Goal: Transaction & Acquisition: Purchase product/service

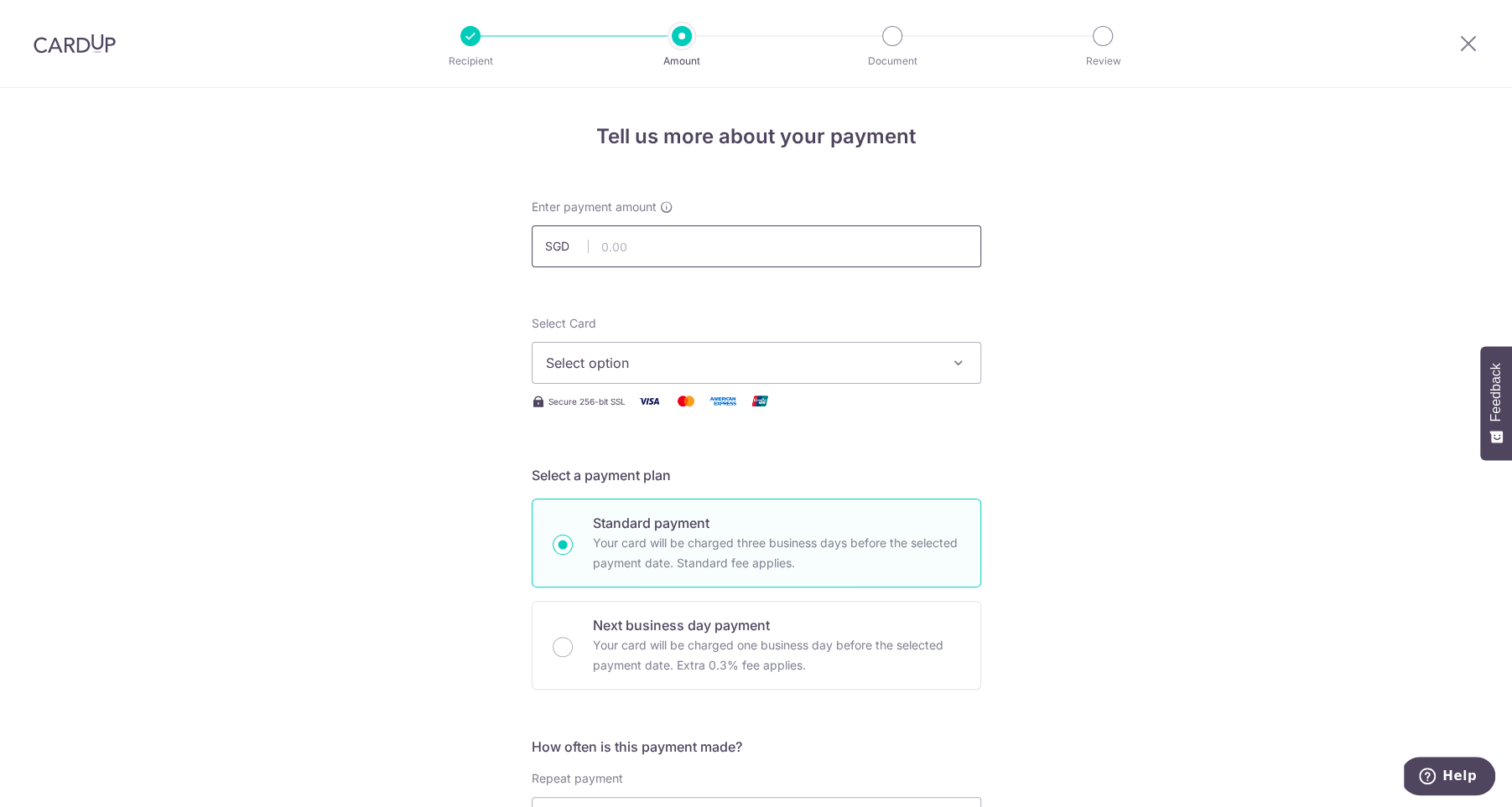
click at [663, 246] on input "text" at bounding box center [756, 246] width 449 height 42
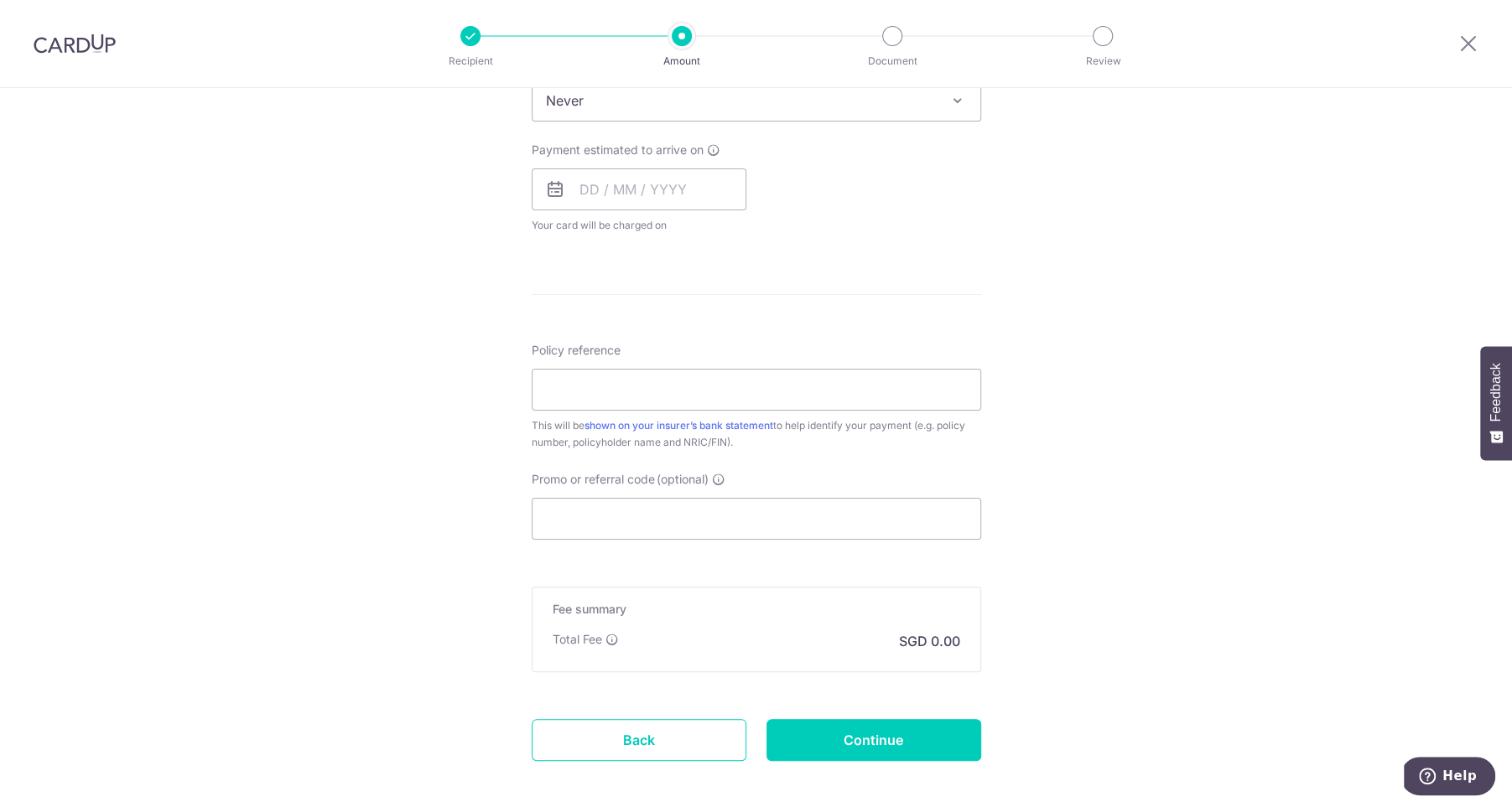
scroll to position [794, 0]
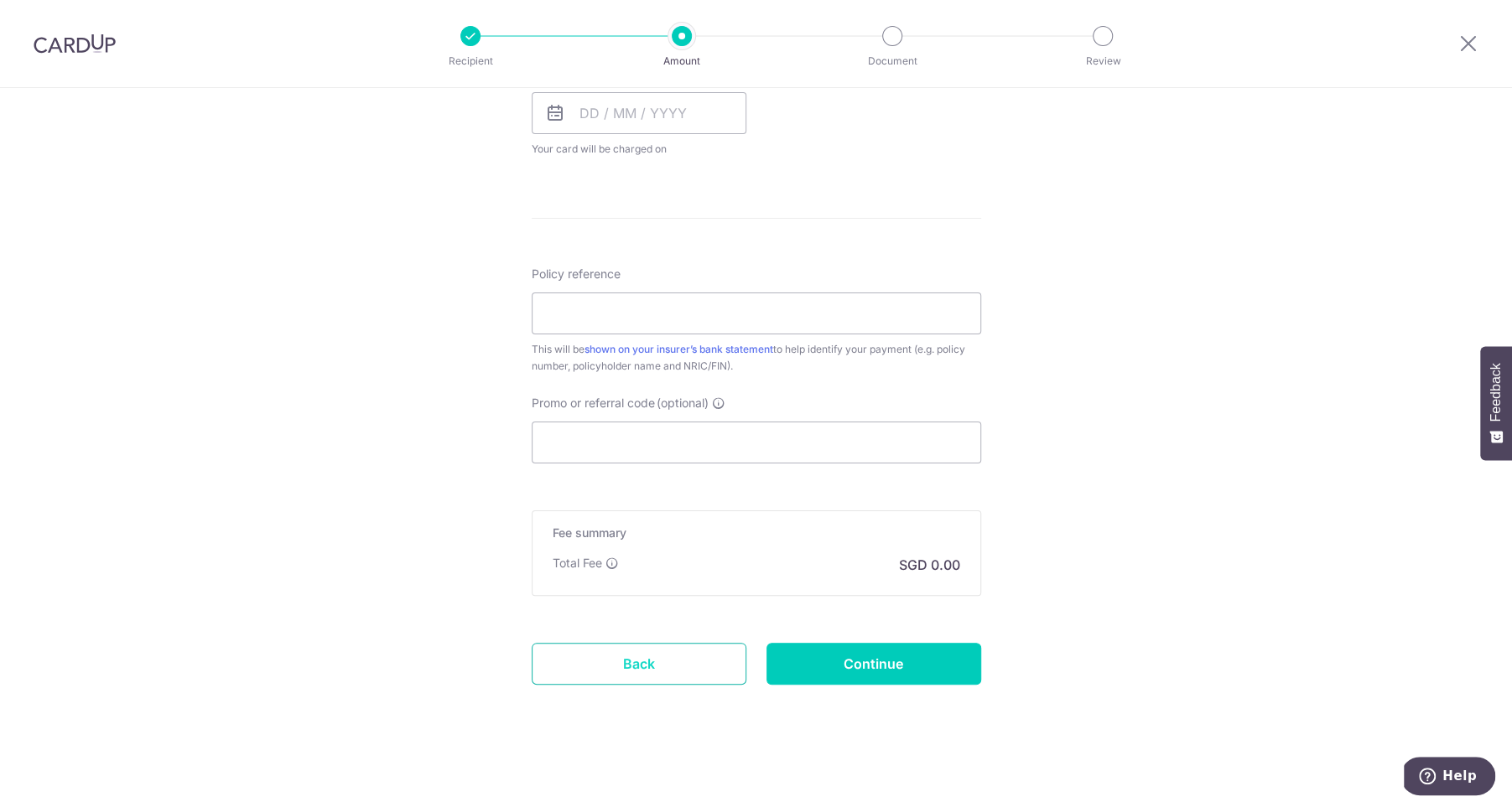
click at [618, 654] on link "Back" at bounding box center [639, 665] width 214 height 42
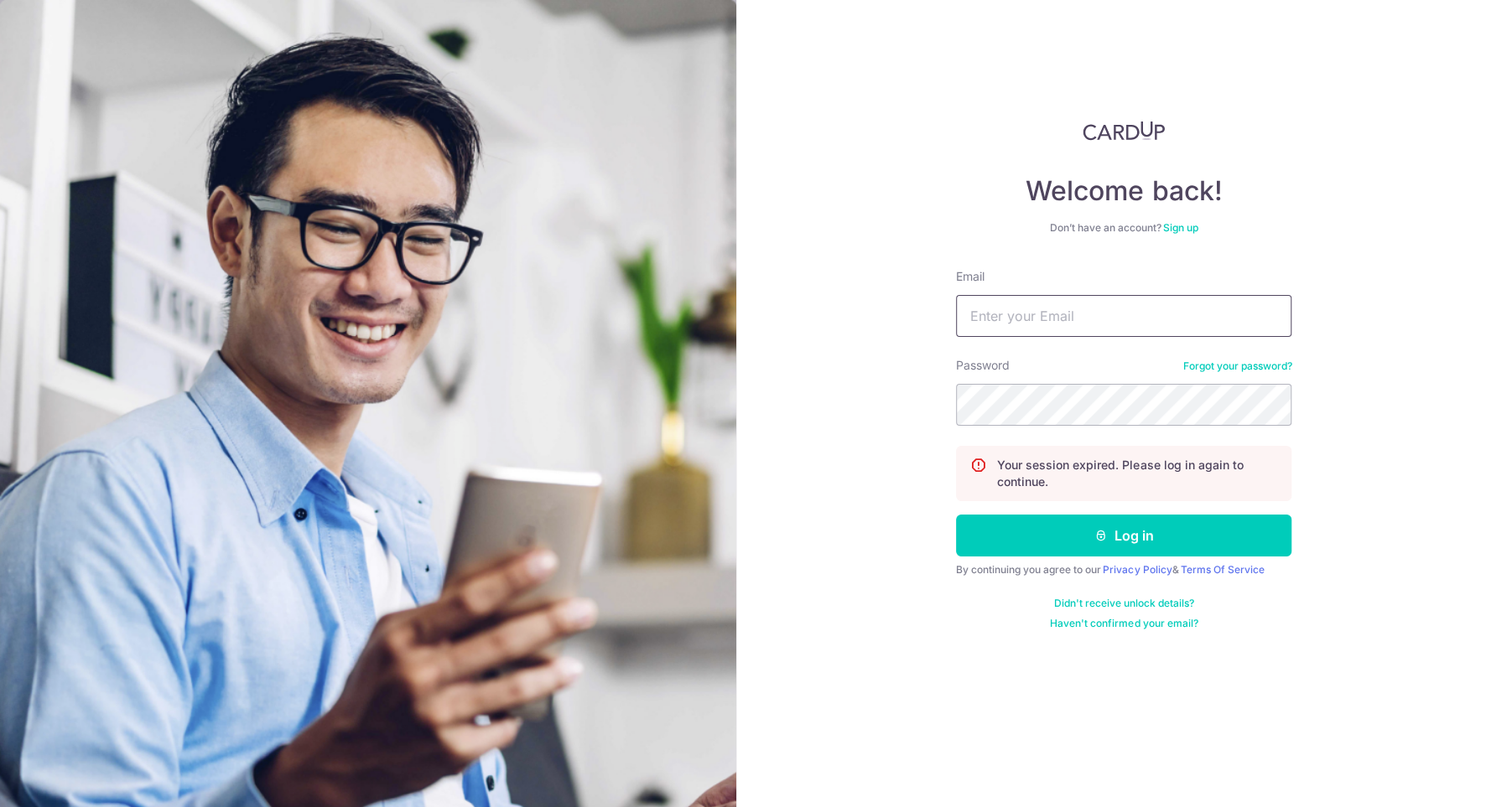
click at [1057, 331] on input "Email" at bounding box center [1123, 316] width 336 height 42
type input "yapliling@hotmail.com"
click at [1016, 509] on form "Email yapliling@hotmail.com Password Forgot your password? Your session expired…" at bounding box center [1123, 449] width 336 height 363
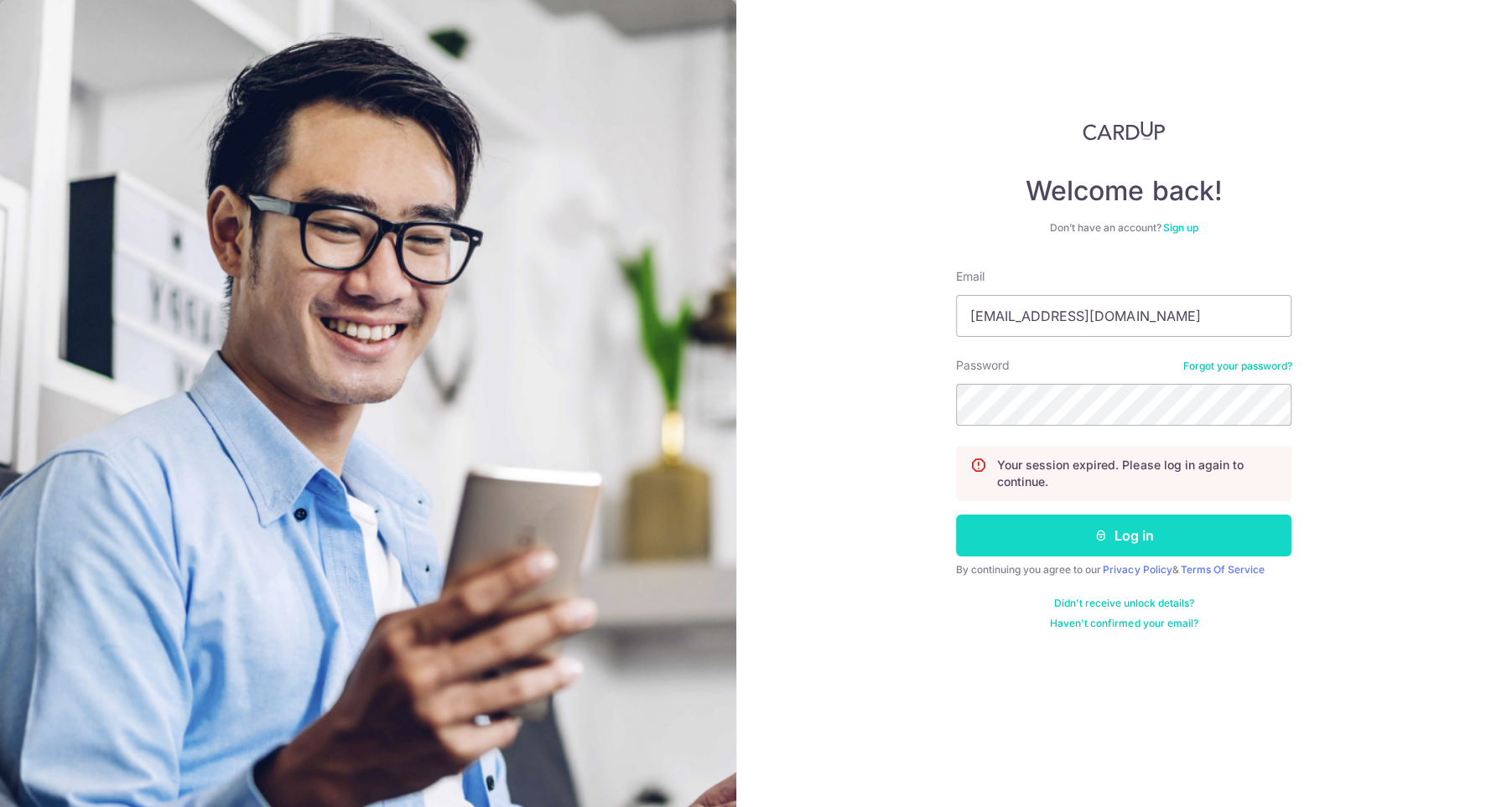
click at [1004, 541] on button "Log in" at bounding box center [1123, 536] width 336 height 42
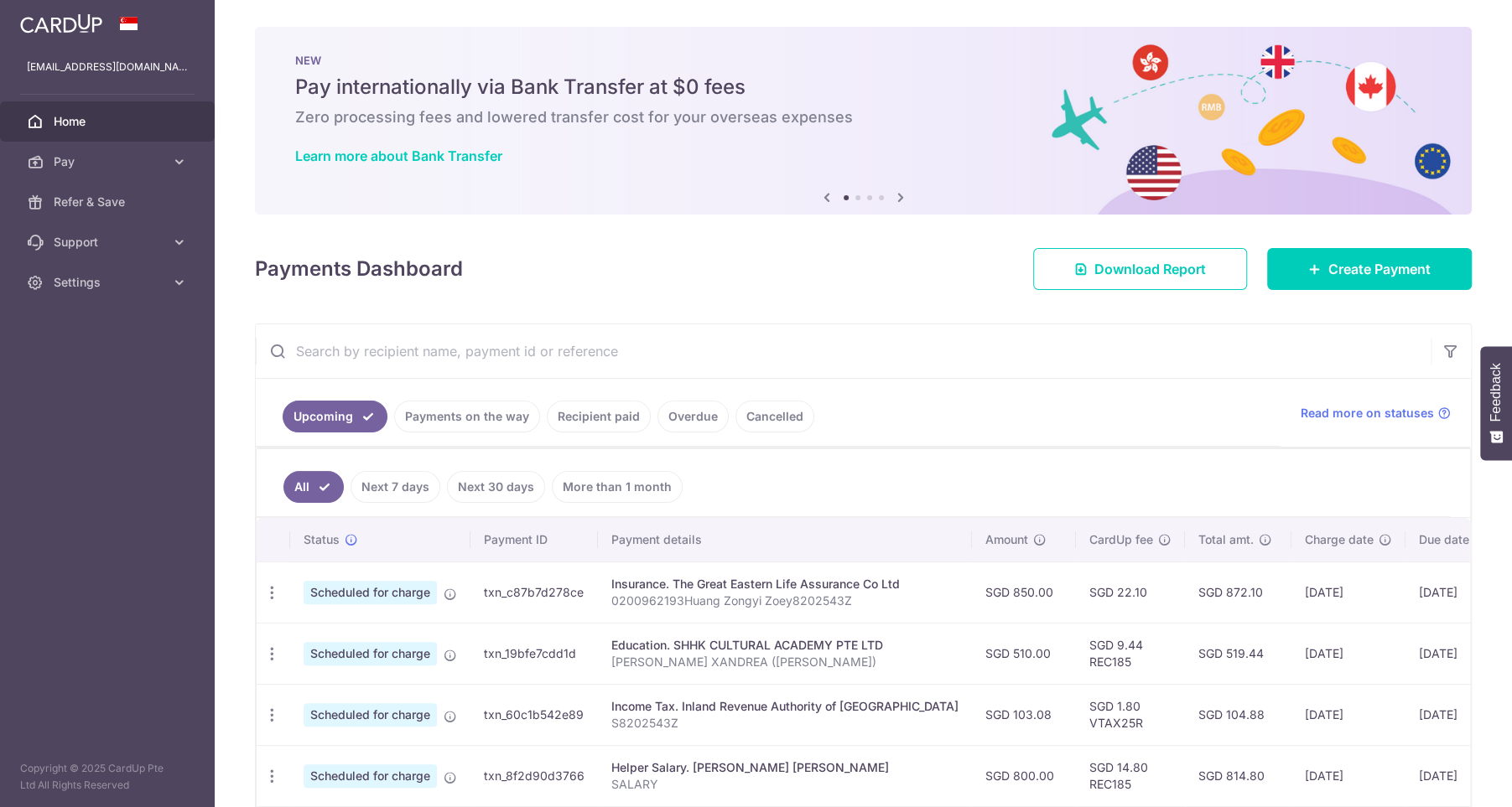
click at [1095, 397] on ul "Upcoming Payments on the way Recipient paid Overdue Cancelled" at bounding box center [768, 413] width 1024 height 68
click at [1311, 251] on link "Create Payment" at bounding box center [1369, 269] width 205 height 42
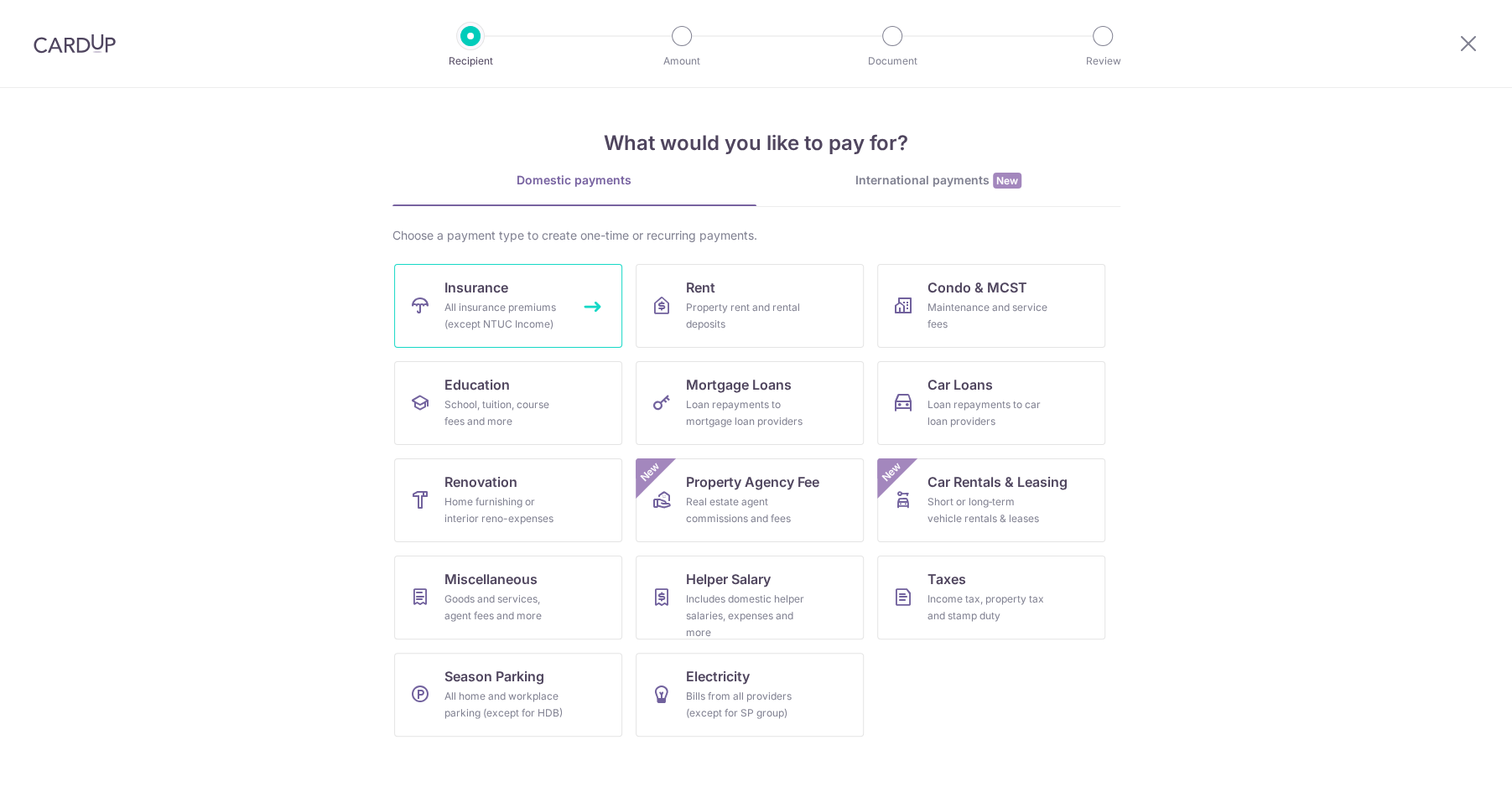
click at [532, 297] on link "Insurance All insurance premiums (except NTUC Income)" at bounding box center [508, 306] width 228 height 84
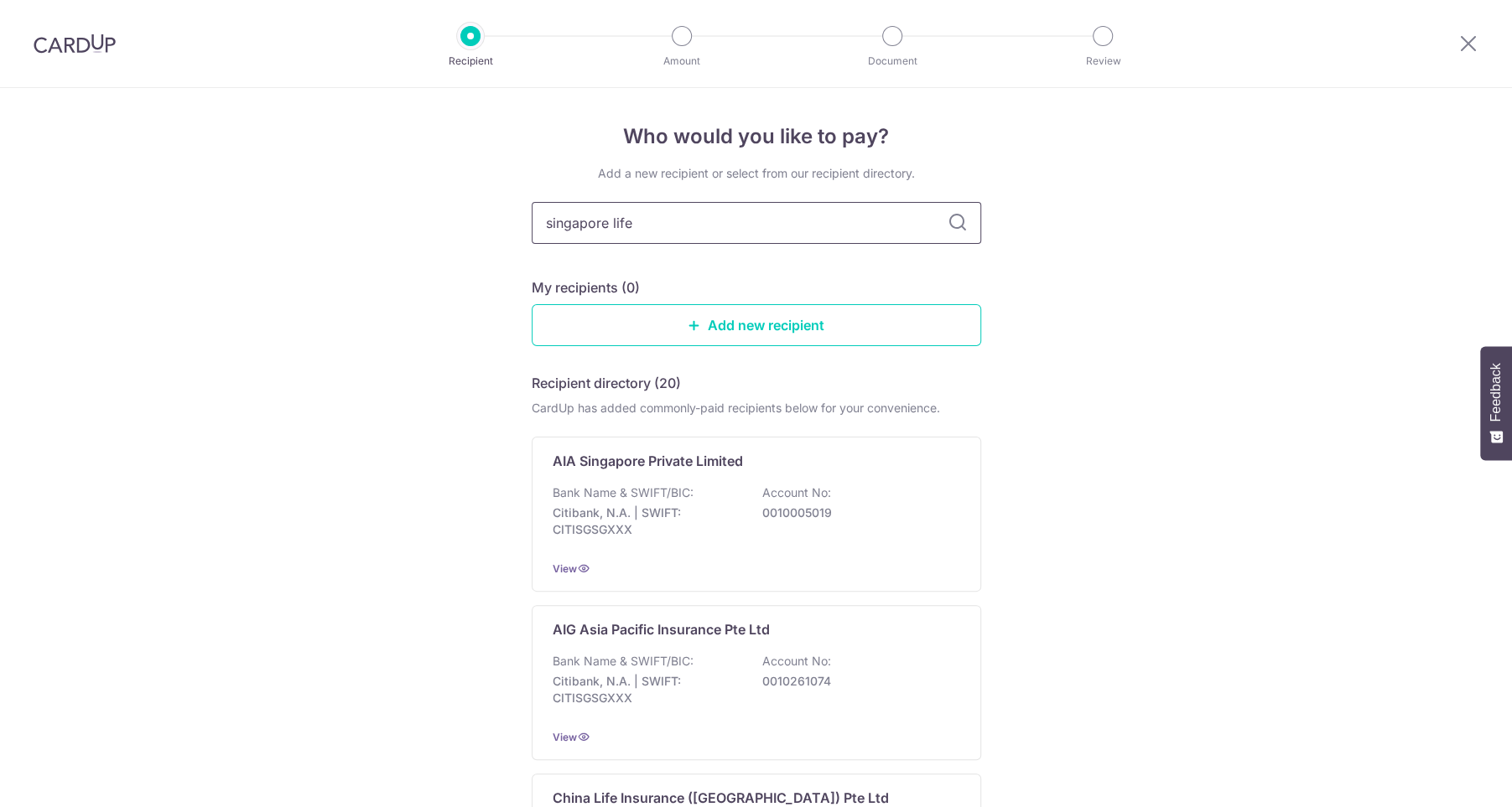
type input "singapore life"
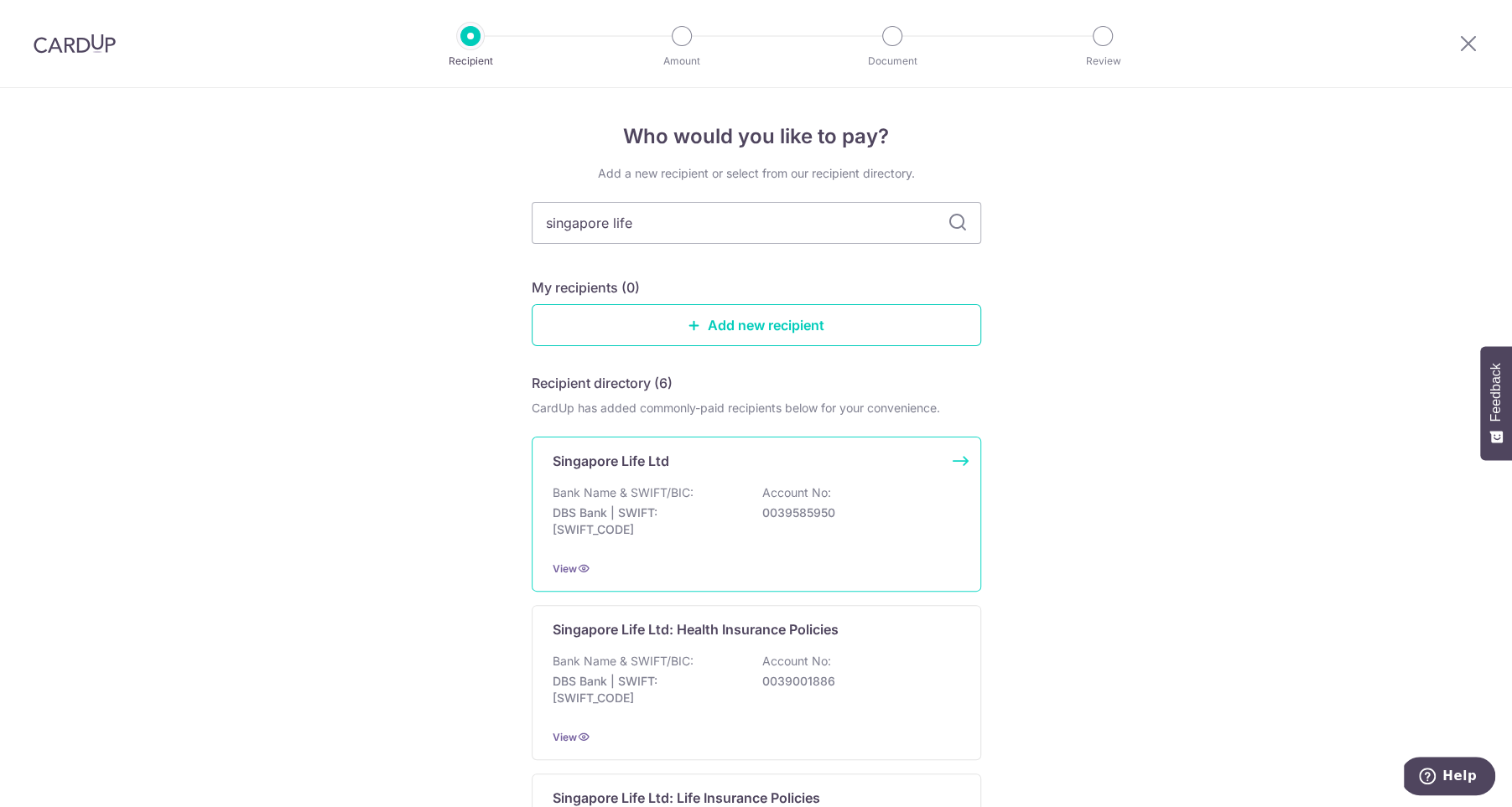
click at [762, 501] on div "Bank Name & SWIFT/BIC: DBS Bank | SWIFT: DBSSSGSGXXX Account No: 0039585950" at bounding box center [756, 516] width 408 height 63
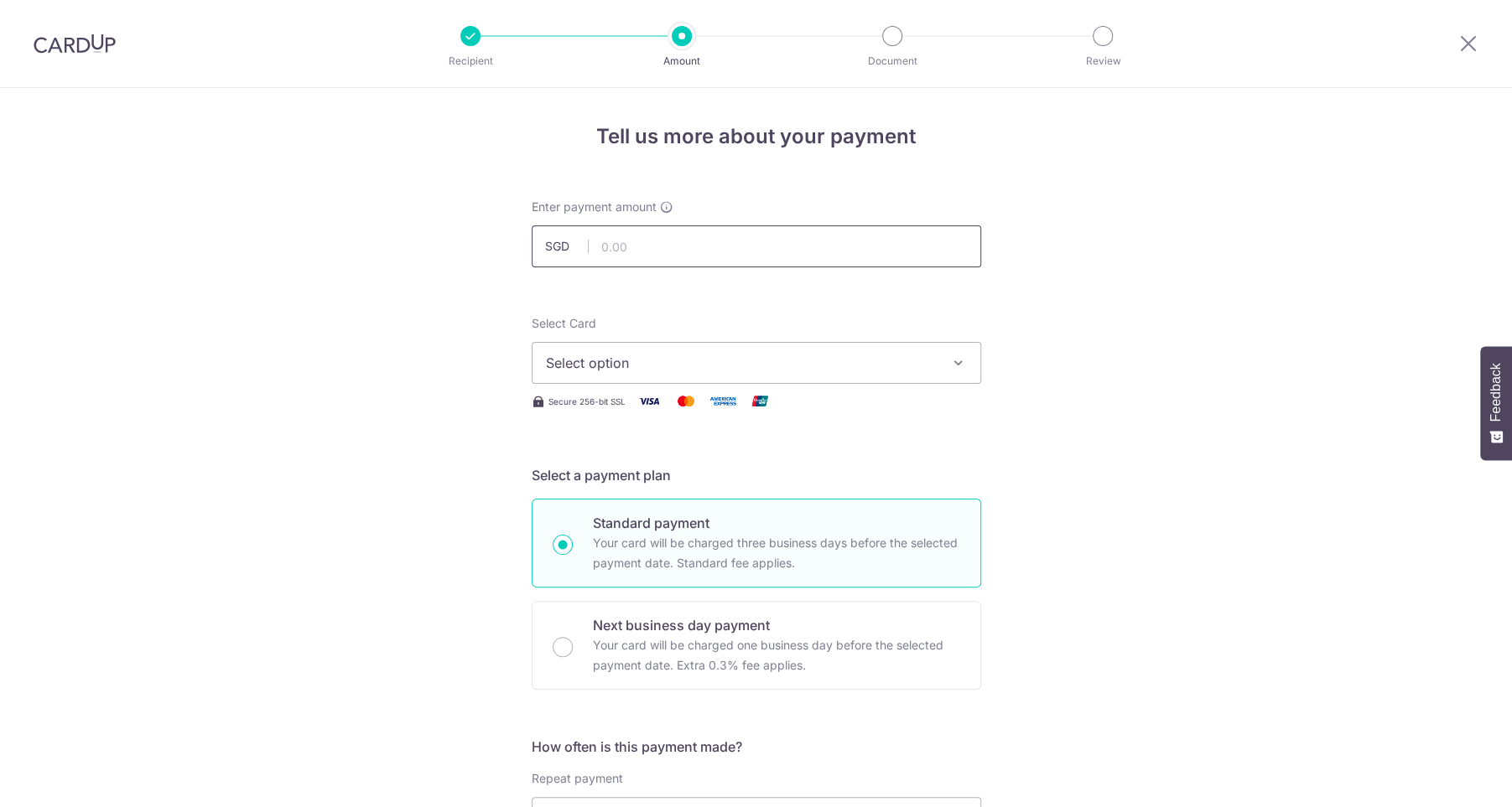
click at [712, 252] on input "text" at bounding box center [756, 246] width 449 height 42
type input "530.00"
click at [828, 370] on span "Select option" at bounding box center [741, 363] width 391 height 20
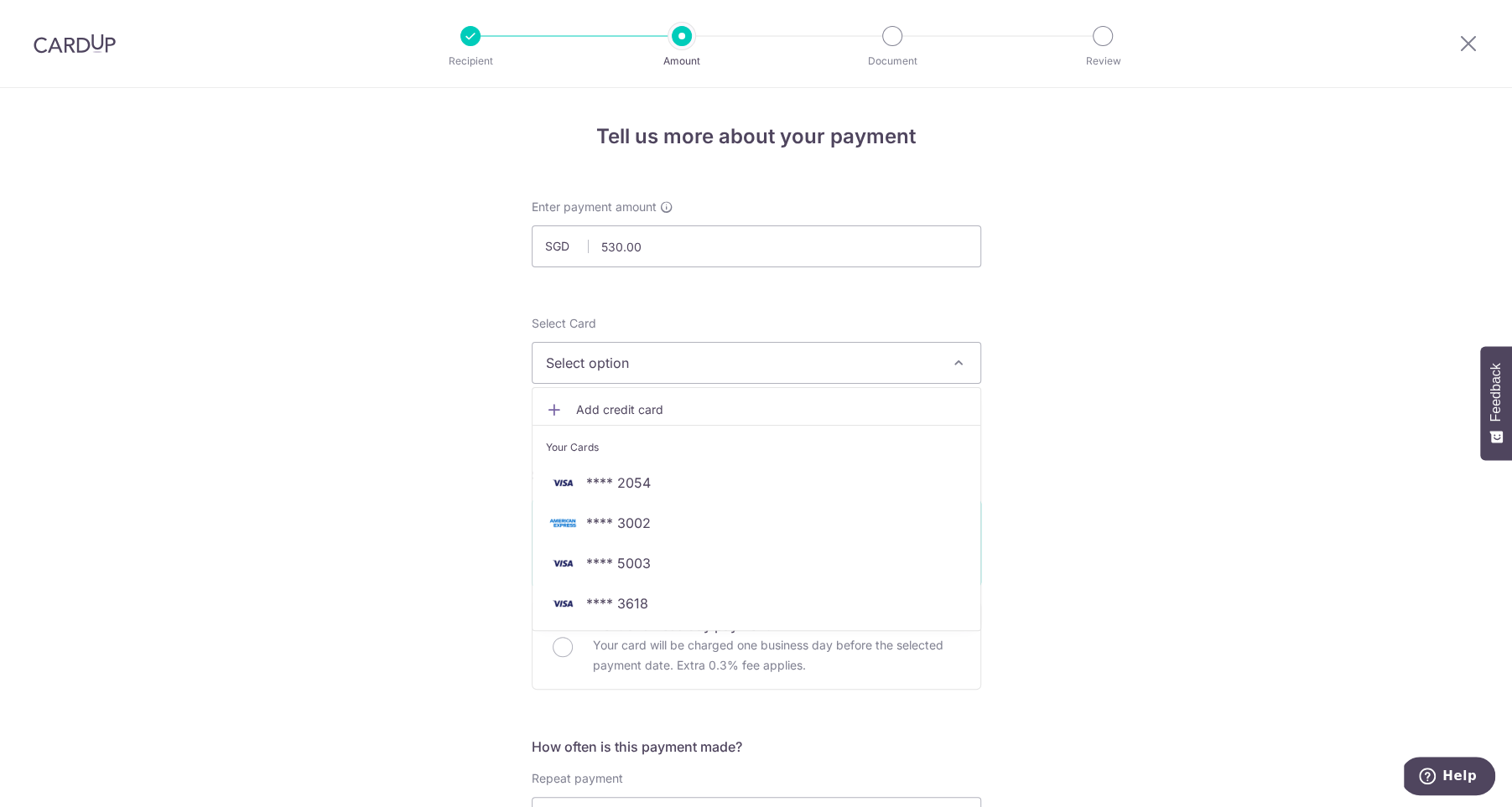
click at [752, 419] on link "Add credit card" at bounding box center [756, 410] width 447 height 30
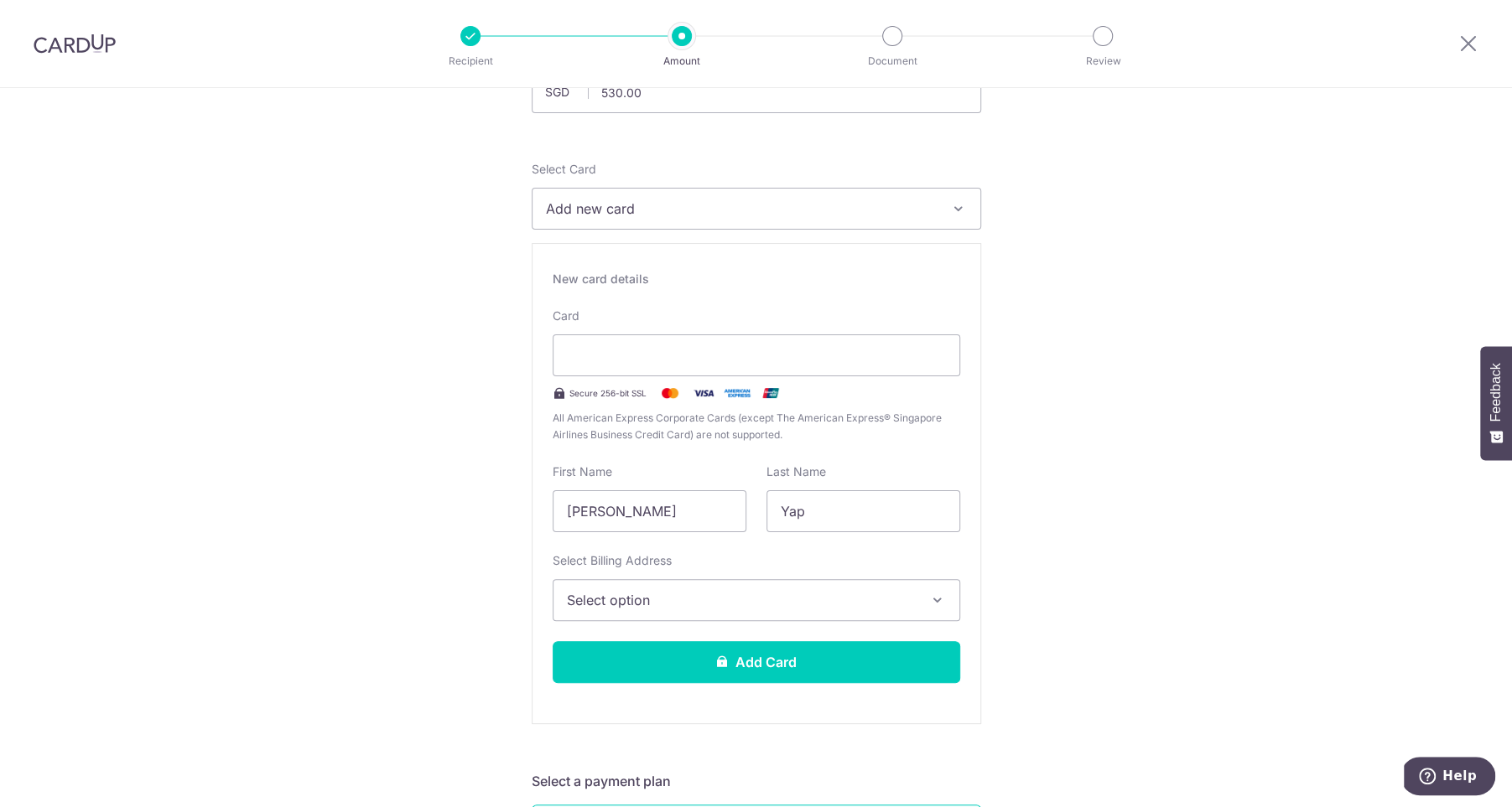
scroll to position [187, 0]
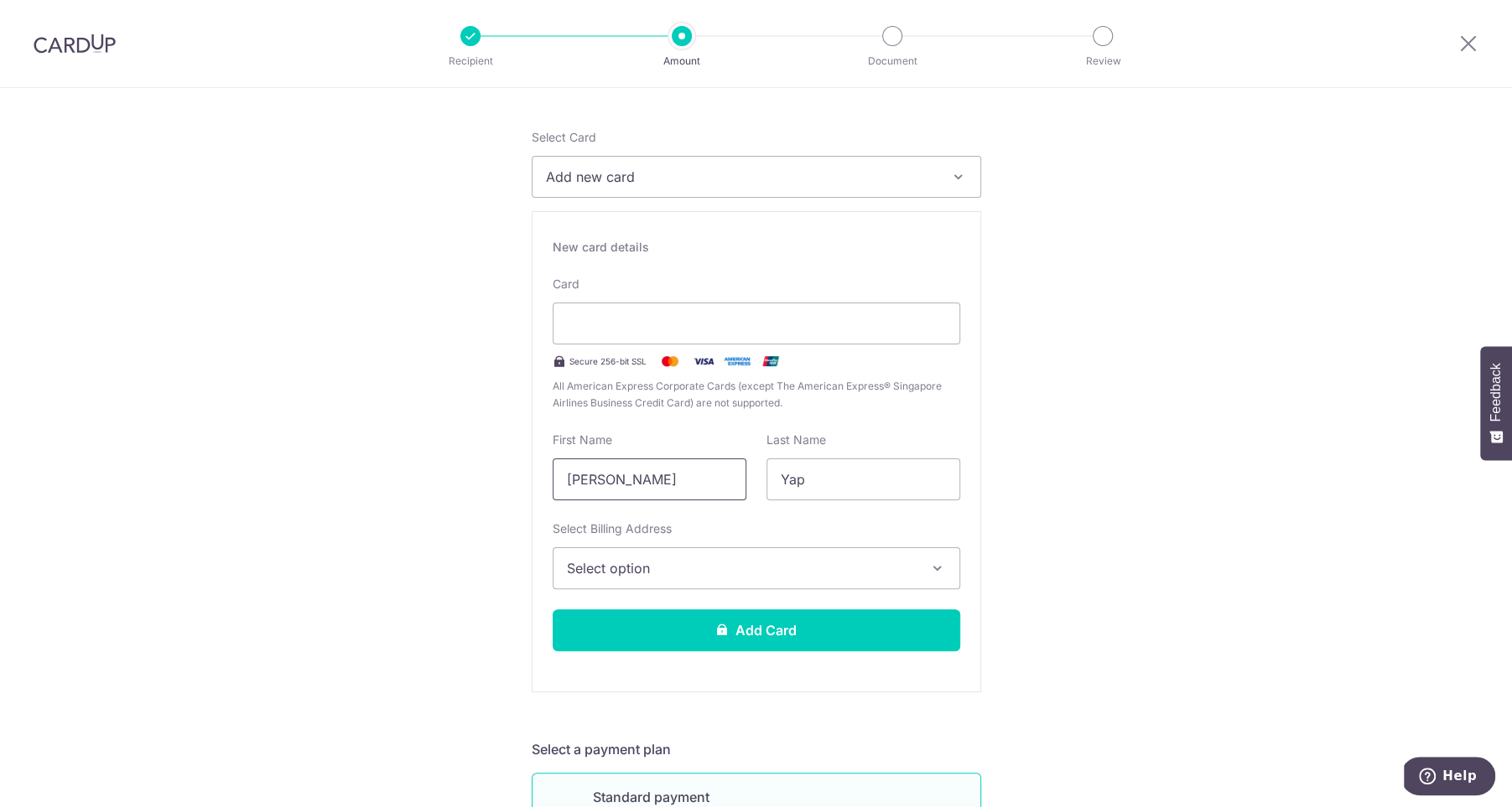
drag, startPoint x: 639, startPoint y: 480, endPoint x: 474, endPoint y: 476, distance: 165.0
type input "[PERSON_NAME]"
click at [605, 575] on span "Select option" at bounding box center [741, 568] width 349 height 20
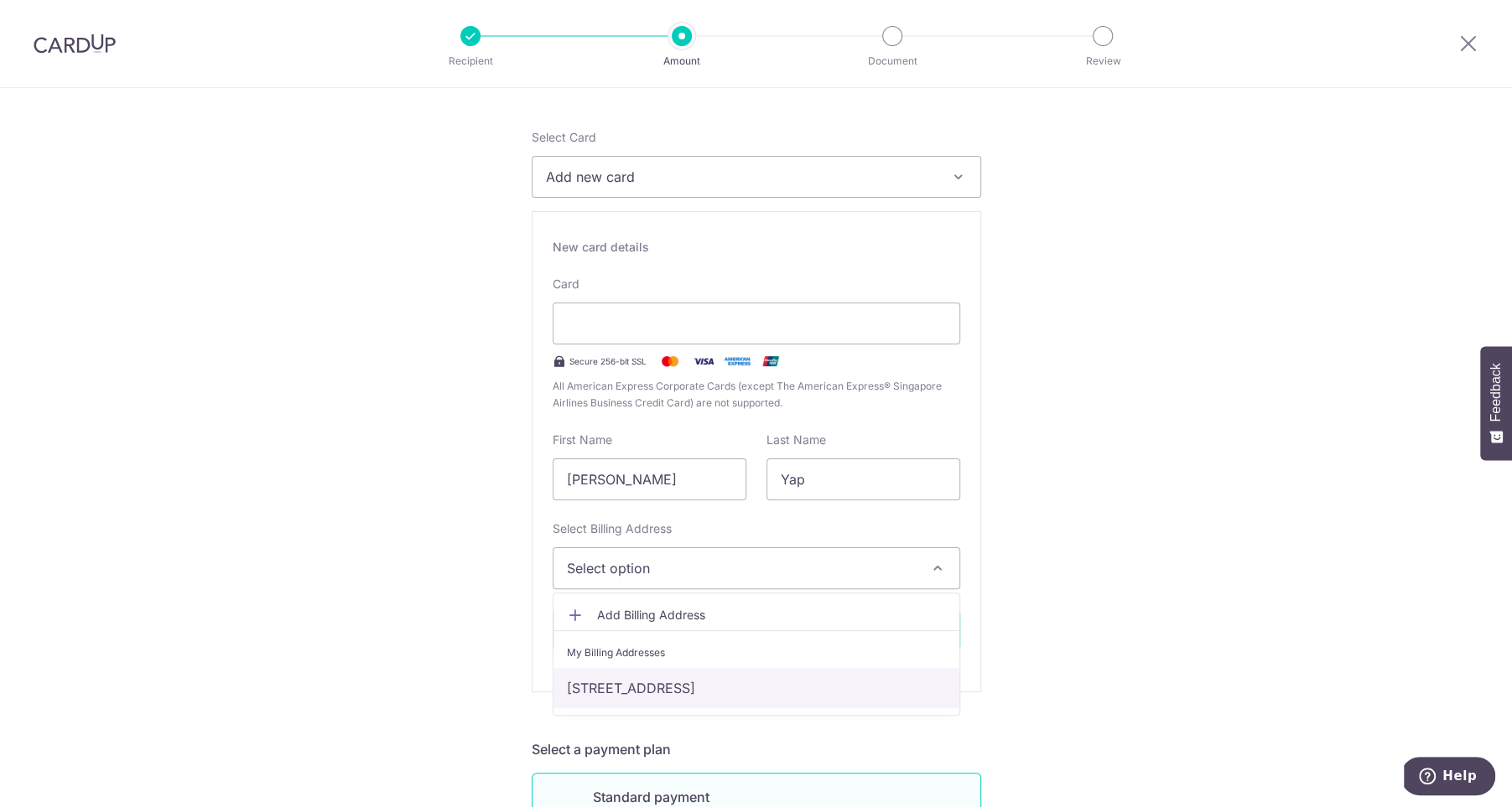
click at [607, 679] on link "[STREET_ADDRESS]" at bounding box center [756, 689] width 406 height 40
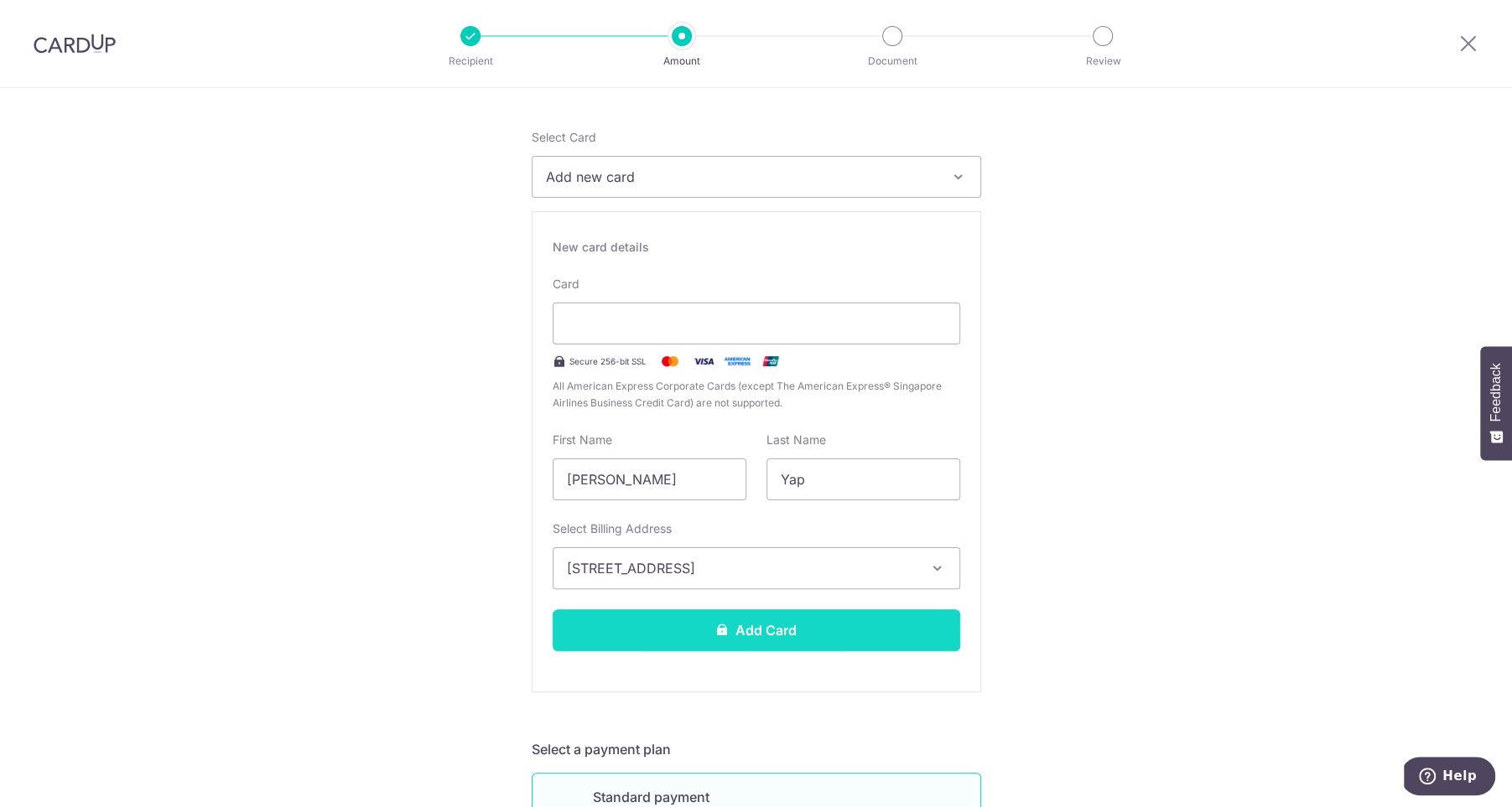
click at [713, 637] on button "Add Card" at bounding box center [756, 631] width 408 height 42
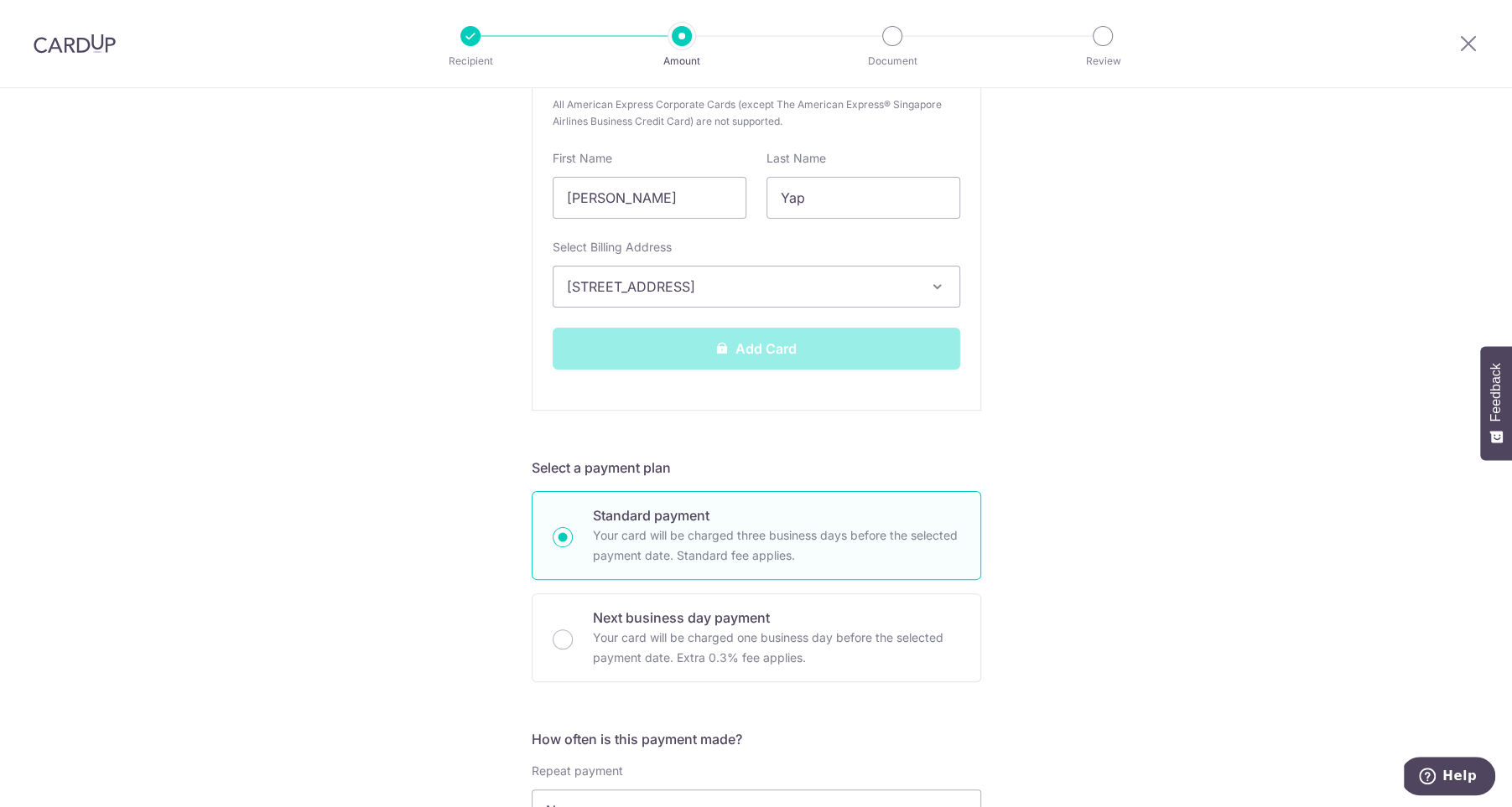
scroll to position [469, 0]
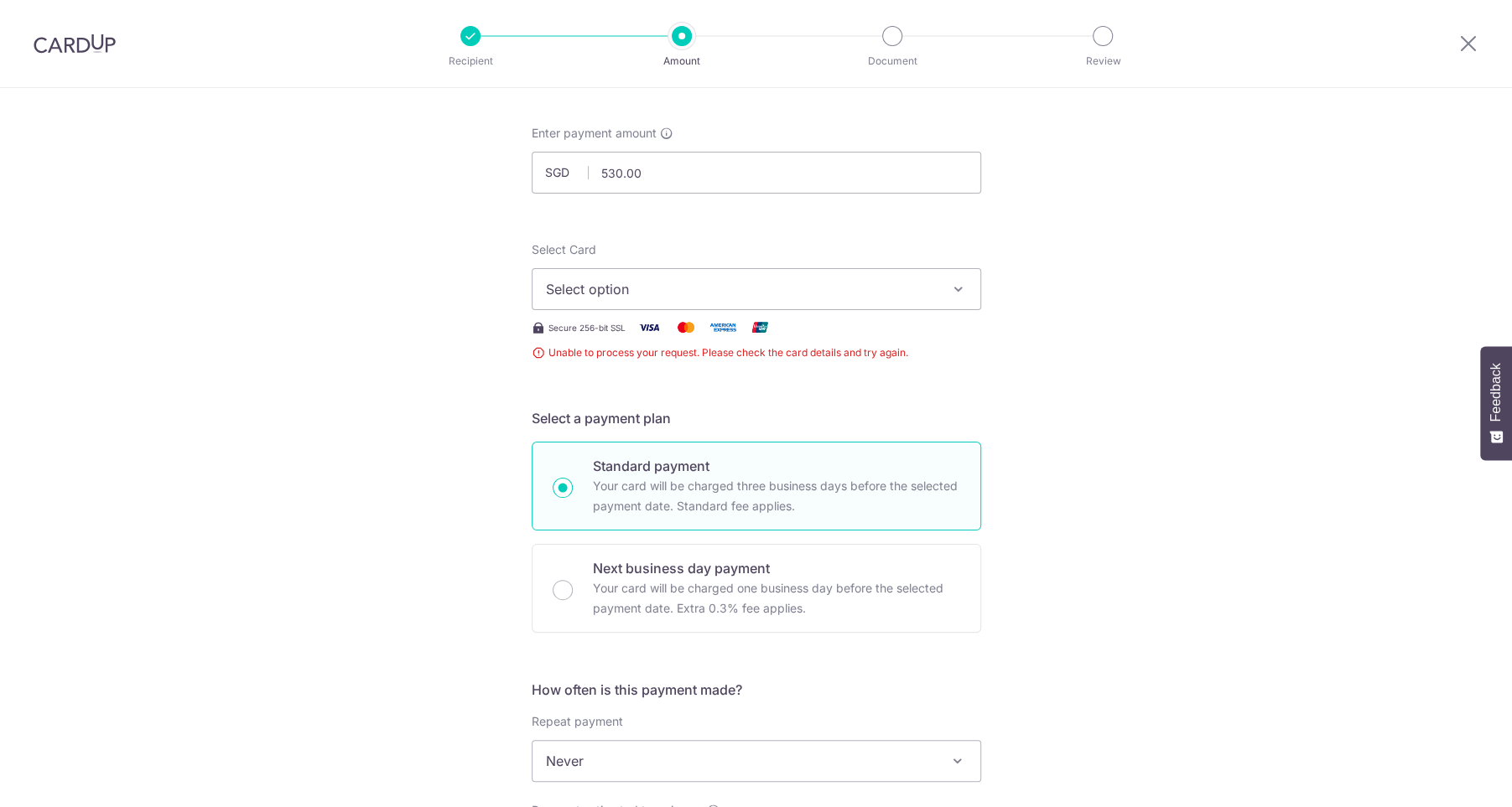
scroll to position [72, 0]
click at [674, 290] on span "Select option" at bounding box center [741, 290] width 391 height 20
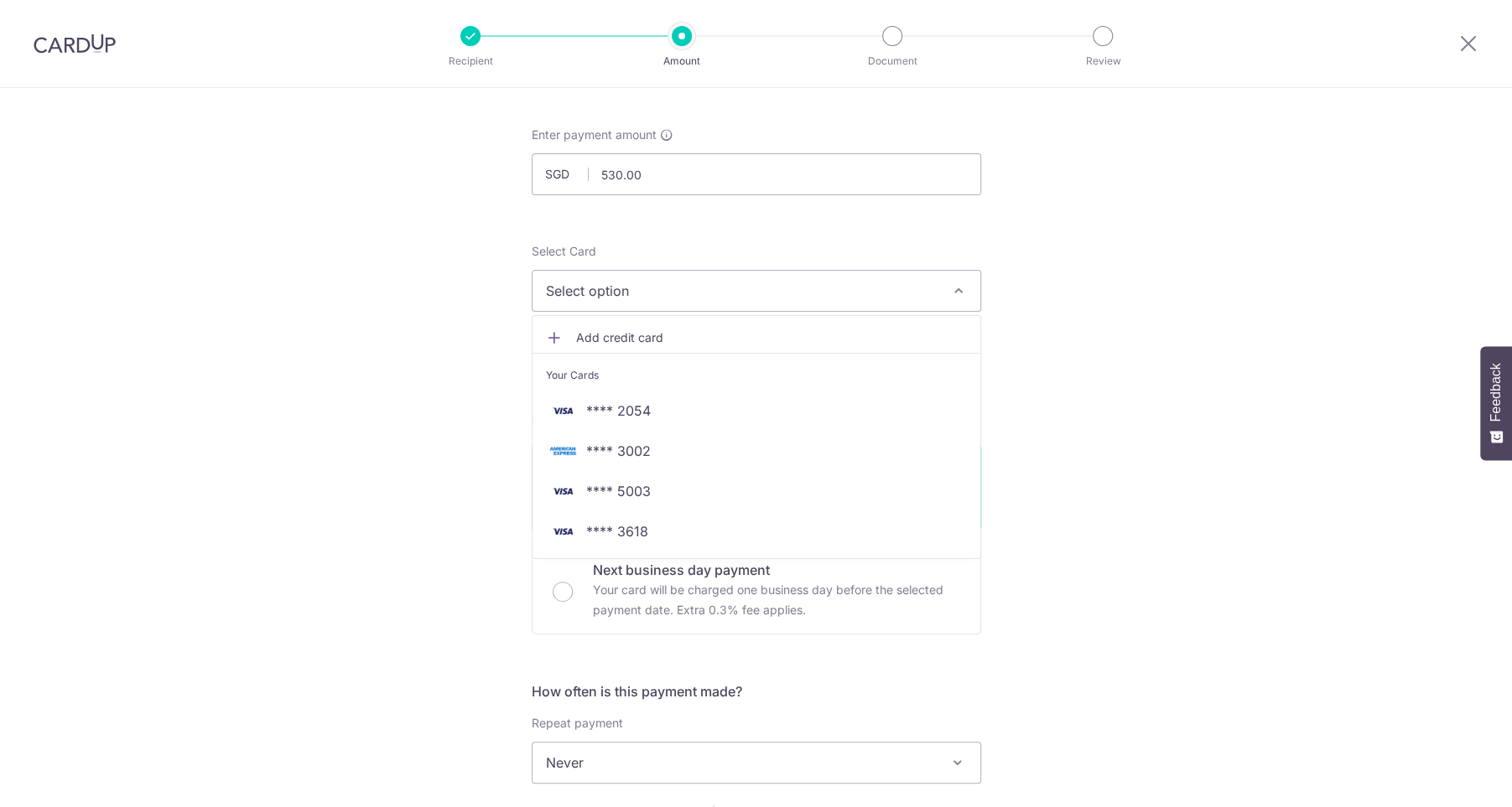
click at [698, 343] on span "Add credit card" at bounding box center [771, 338] width 391 height 16
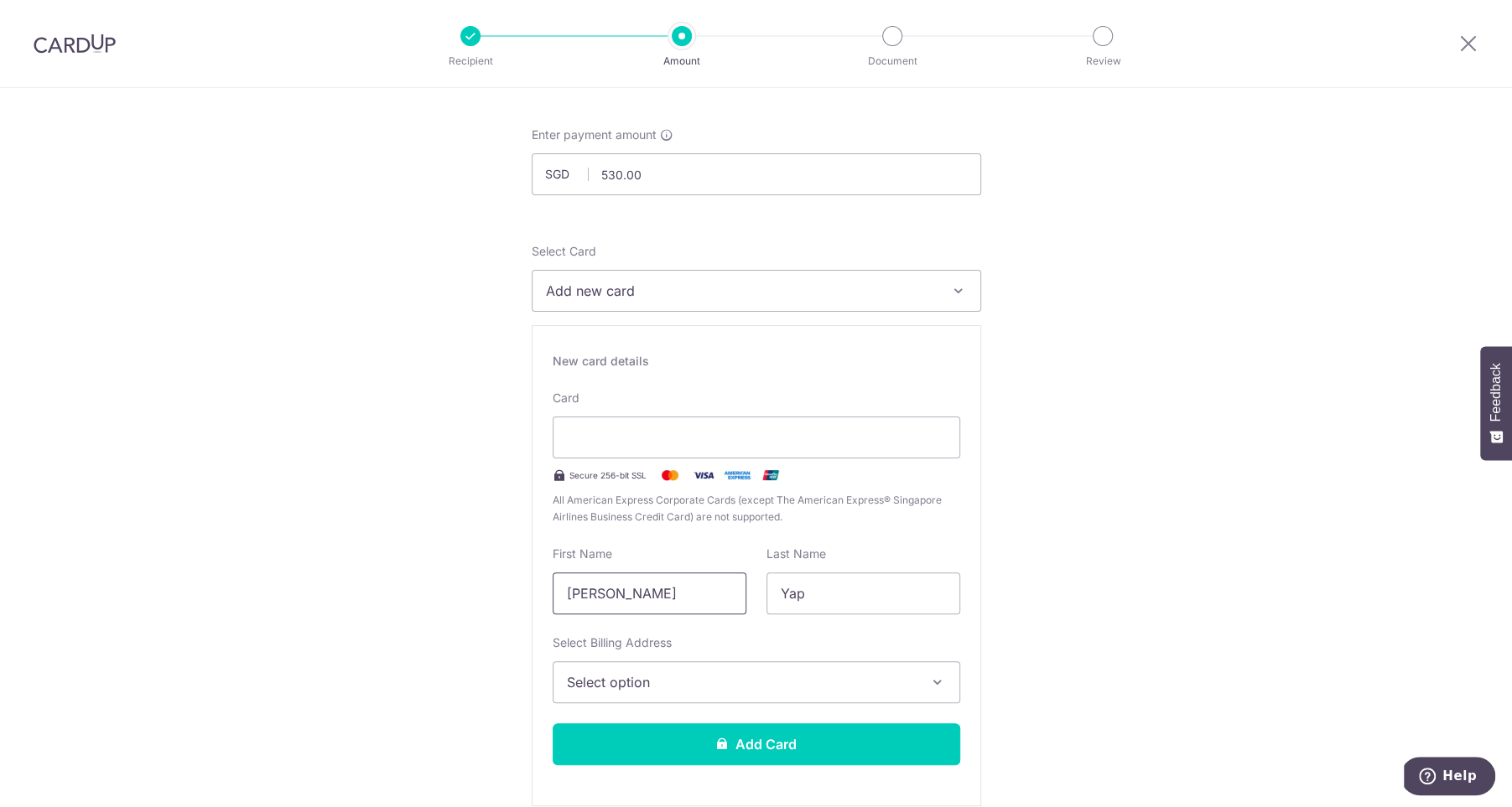
drag, startPoint x: 637, startPoint y: 593, endPoint x: 476, endPoint y: 578, distance: 161.7
type input "[PERSON_NAME]"
click at [656, 677] on span "Select option" at bounding box center [741, 682] width 349 height 20
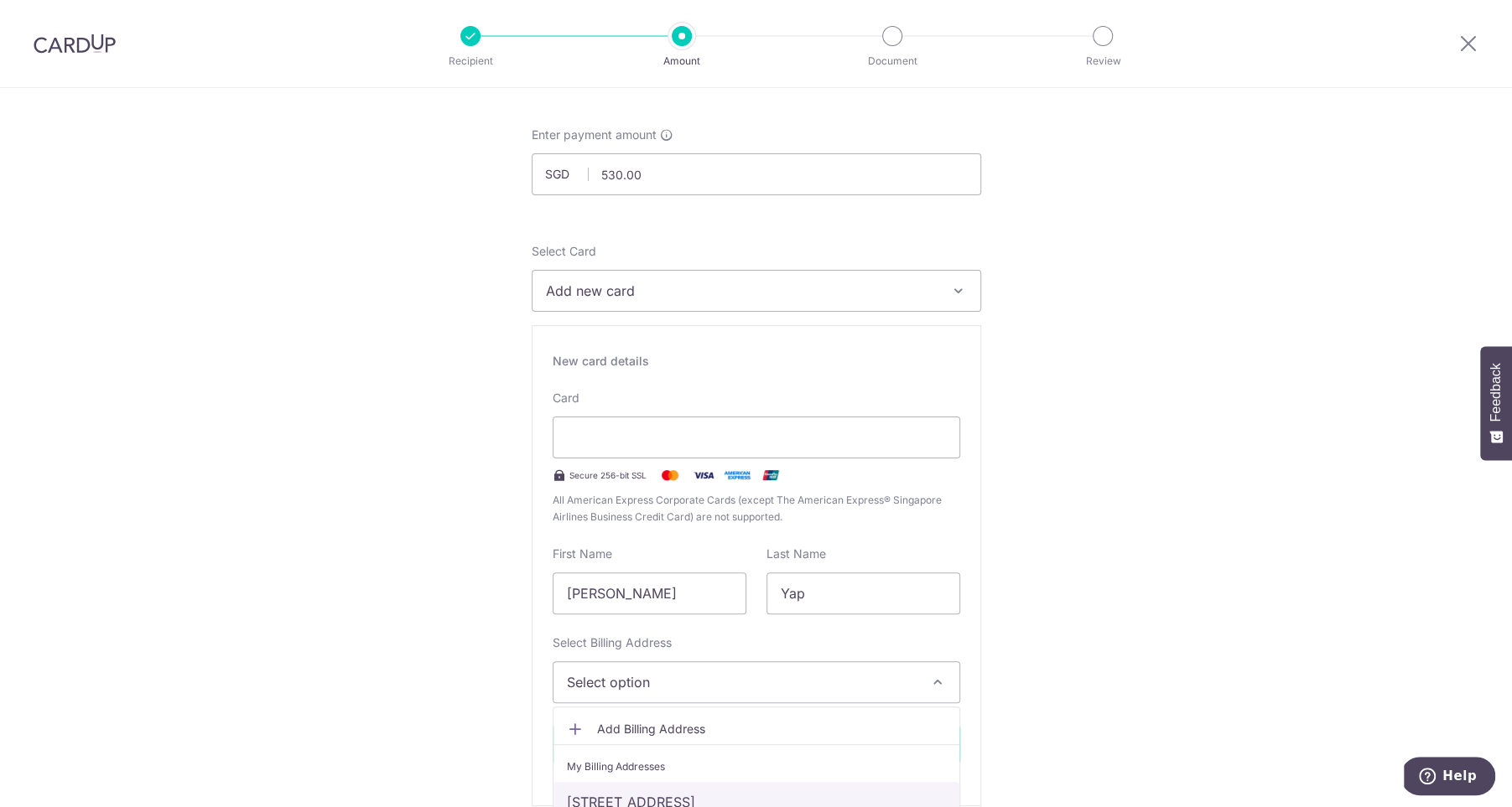
click at [622, 794] on link "[STREET_ADDRESS]" at bounding box center [756, 802] width 406 height 40
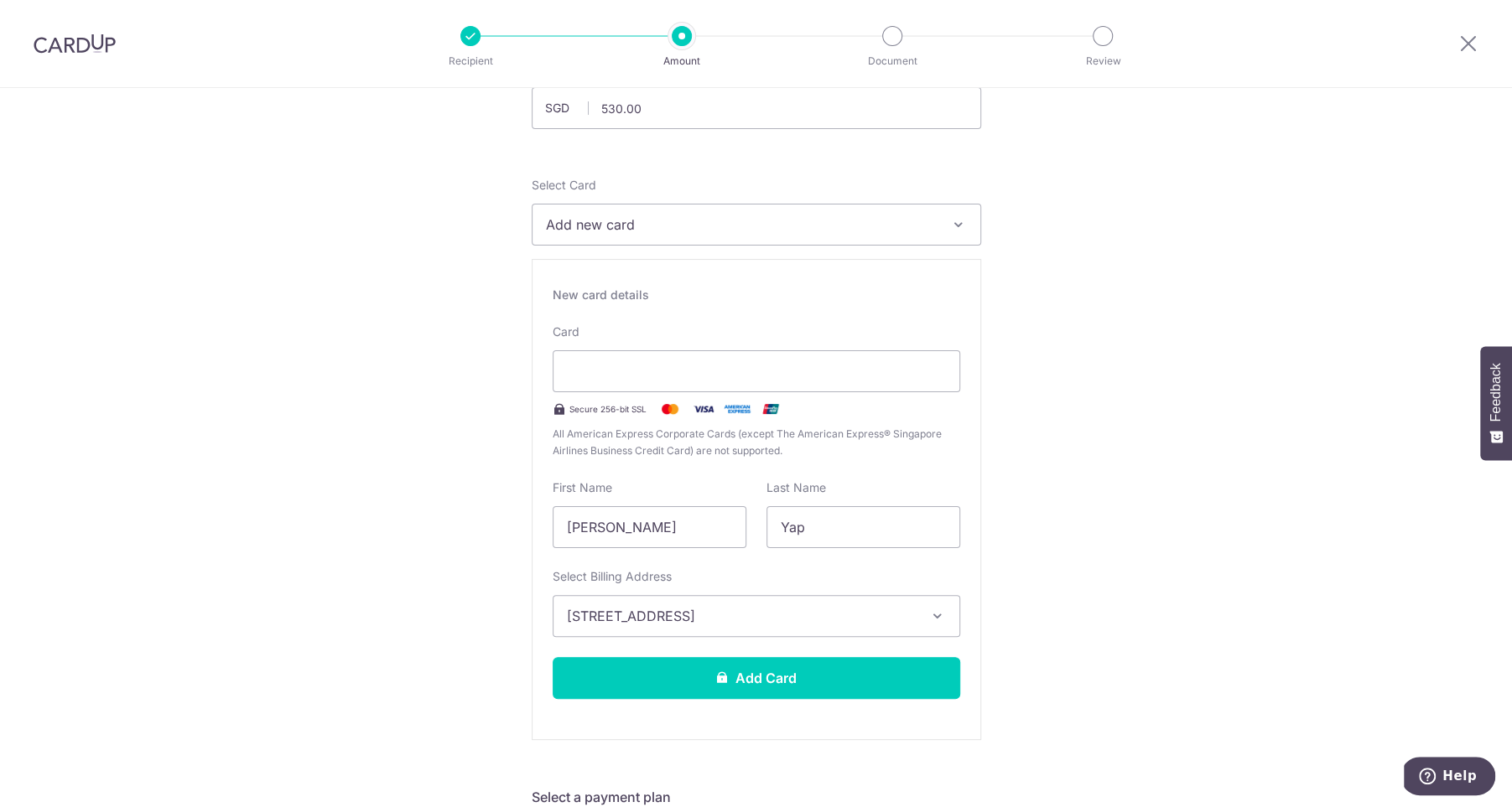
scroll to position [151, 0]
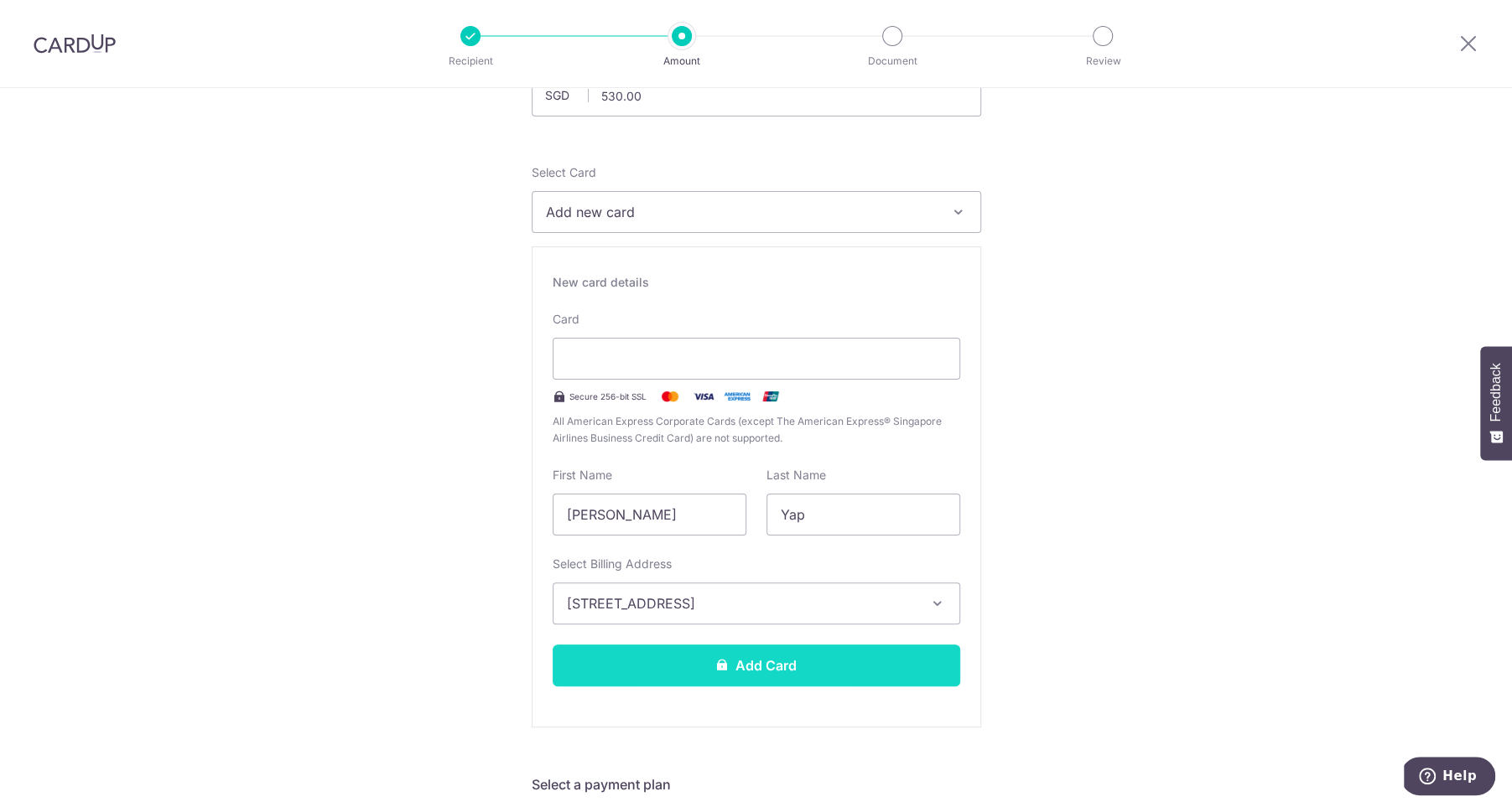
click at [666, 651] on button "Add Card" at bounding box center [756, 666] width 408 height 42
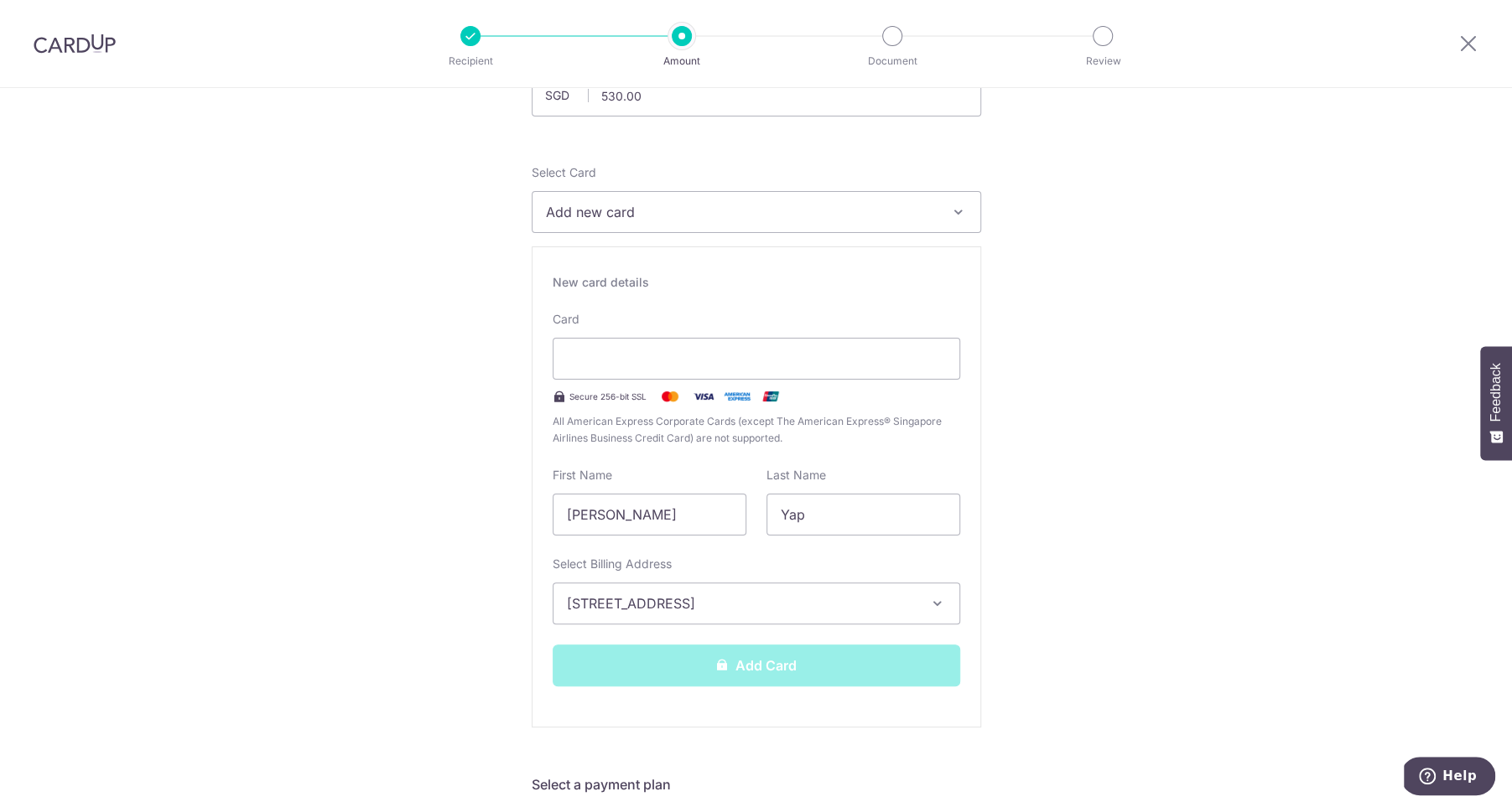
scroll to position [0, 0]
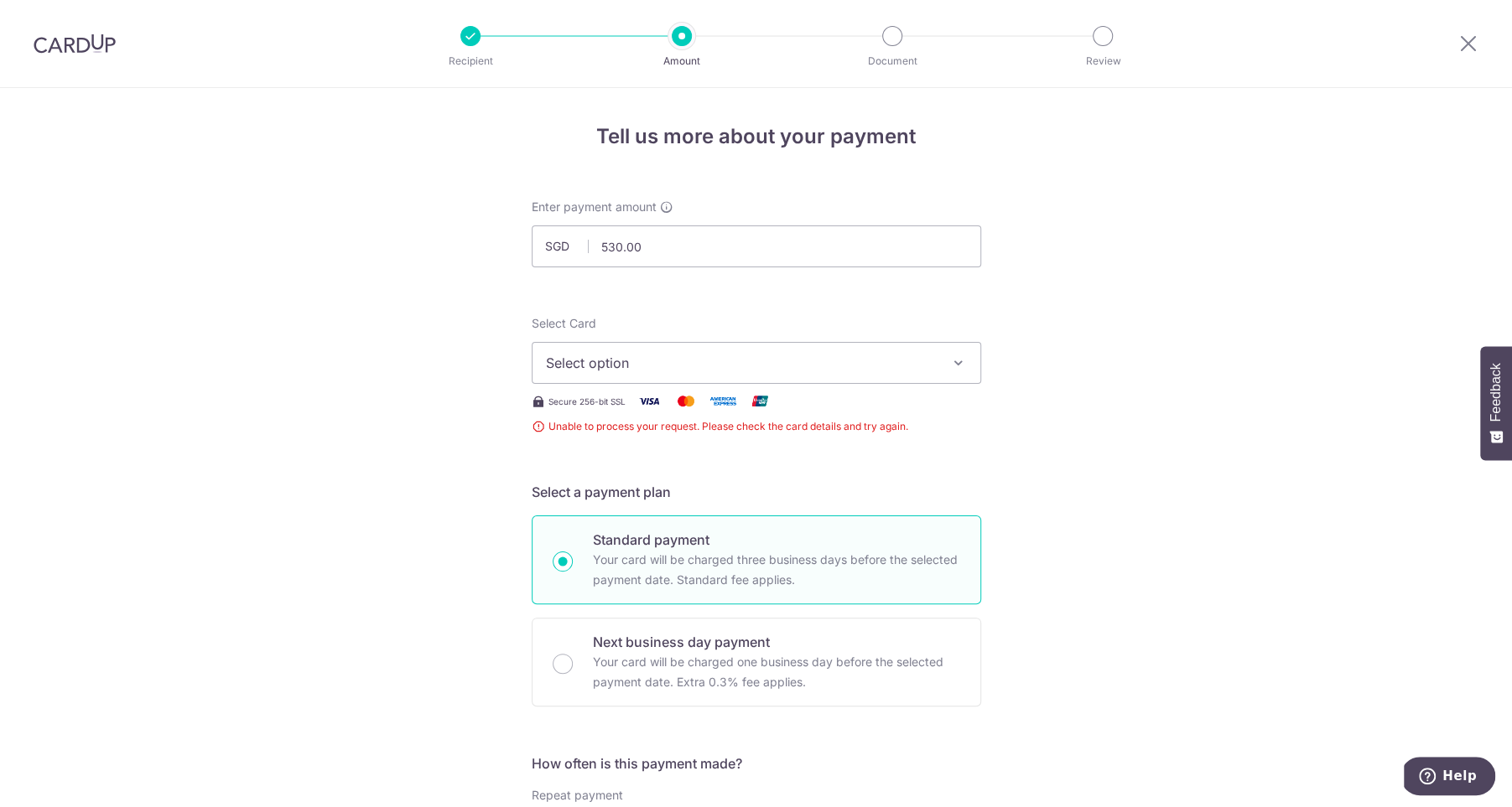
click at [469, 56] on p "Recipient" at bounding box center [470, 61] width 124 height 16
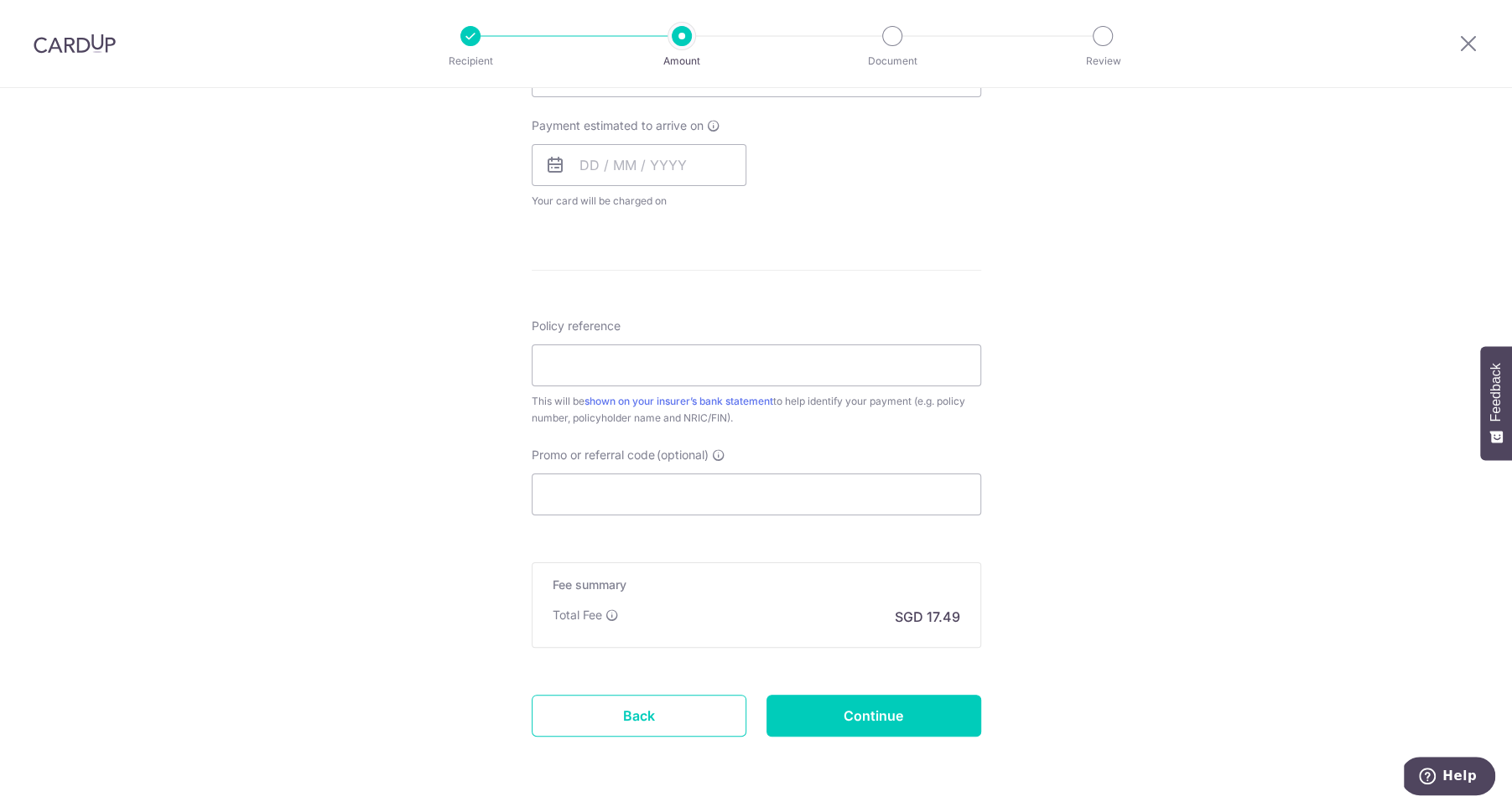
scroll to position [811, 0]
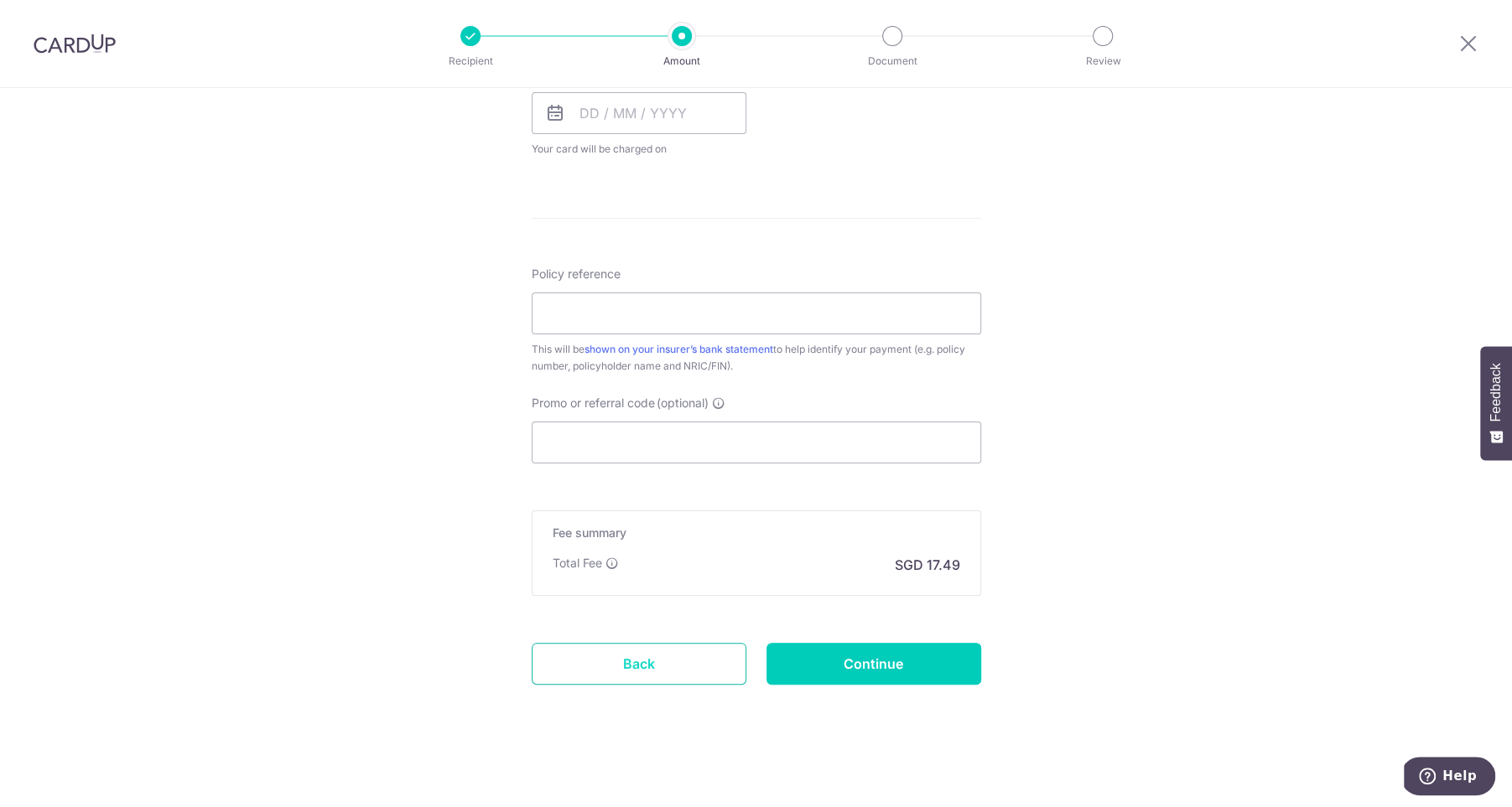
click at [663, 663] on link "Back" at bounding box center [639, 665] width 214 height 42
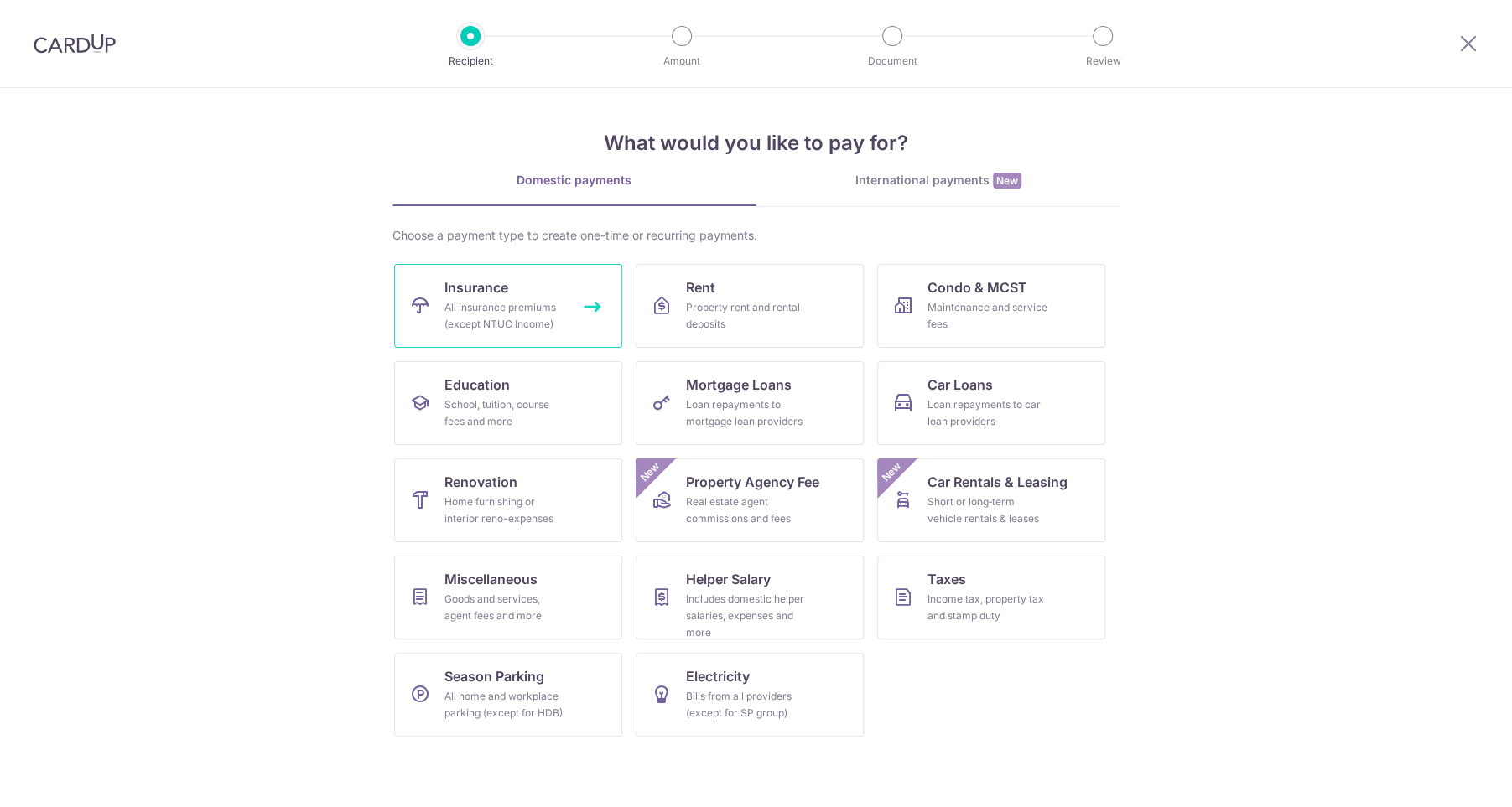
click at [513, 304] on div "All insurance premiums (except NTUC Income)" at bounding box center [505, 315] width 121 height 34
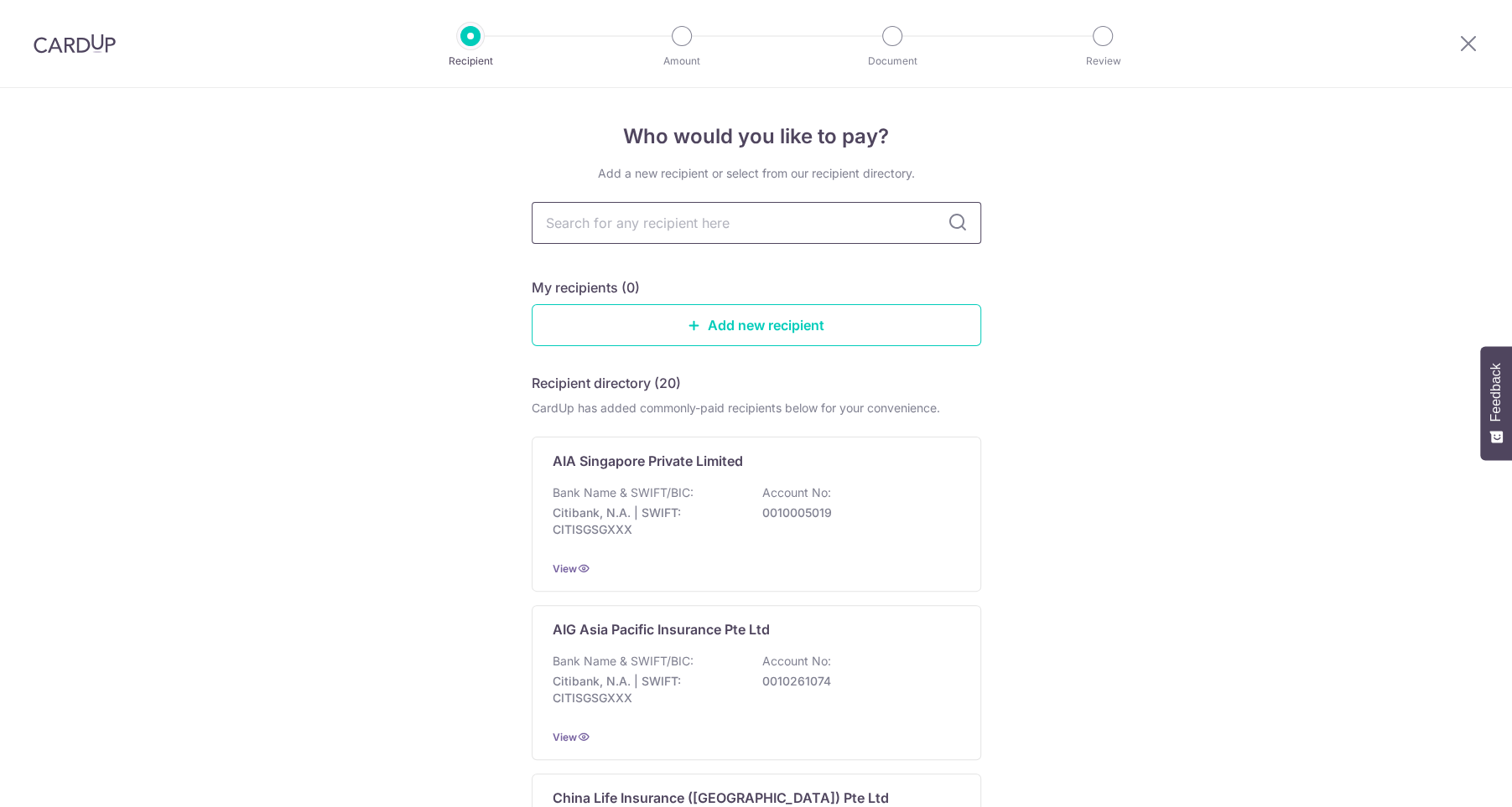
click at [718, 228] on input "text" at bounding box center [756, 223] width 449 height 42
